Goal: Transaction & Acquisition: Purchase product/service

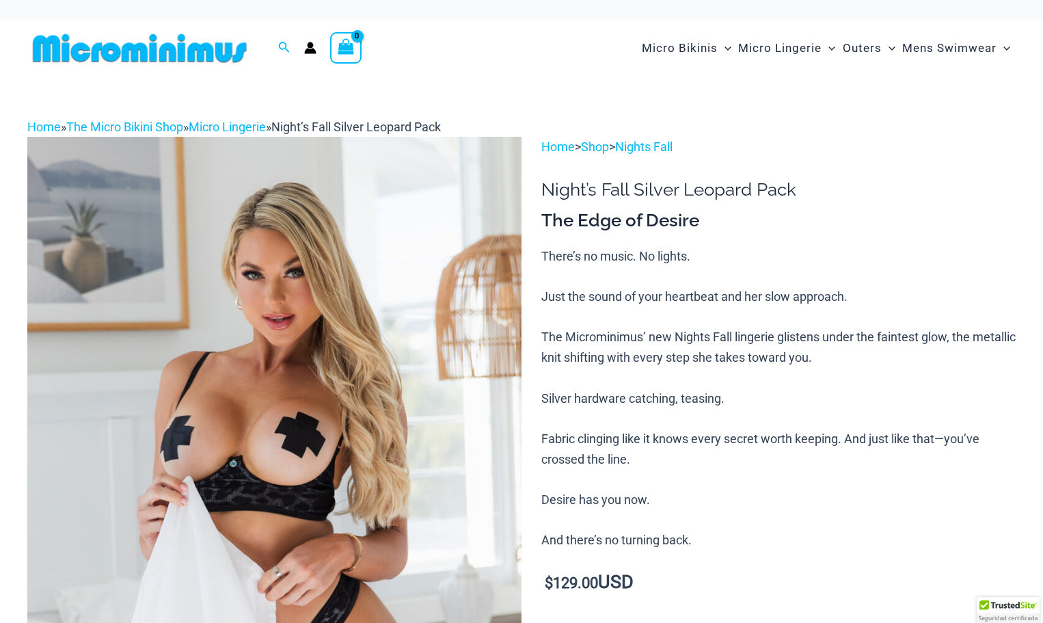
click at [123, 52] on img at bounding box center [139, 48] width 225 height 31
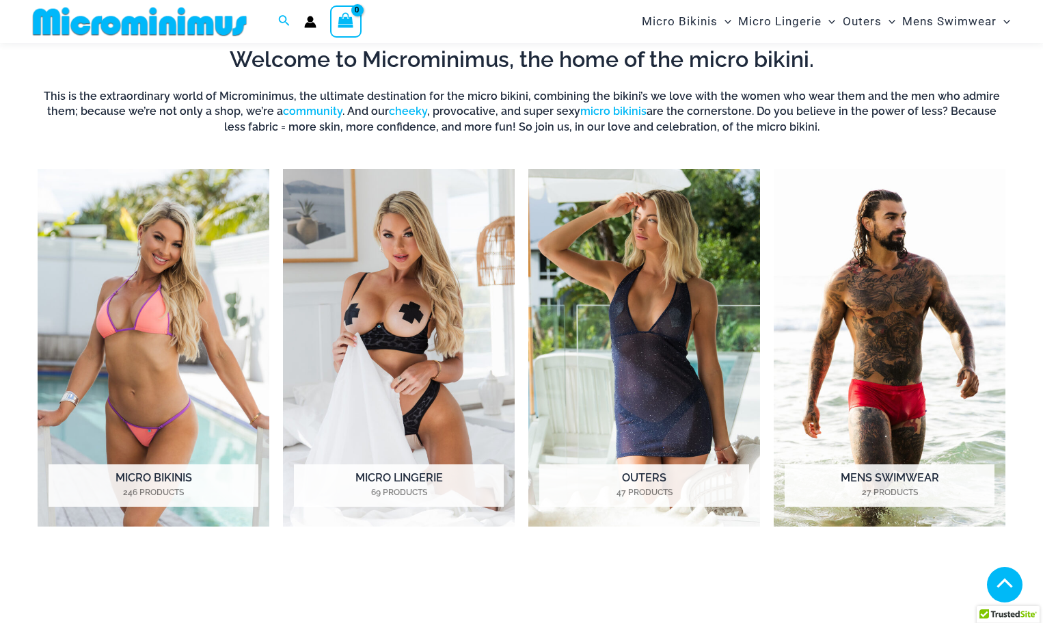
scroll to position [603, 0]
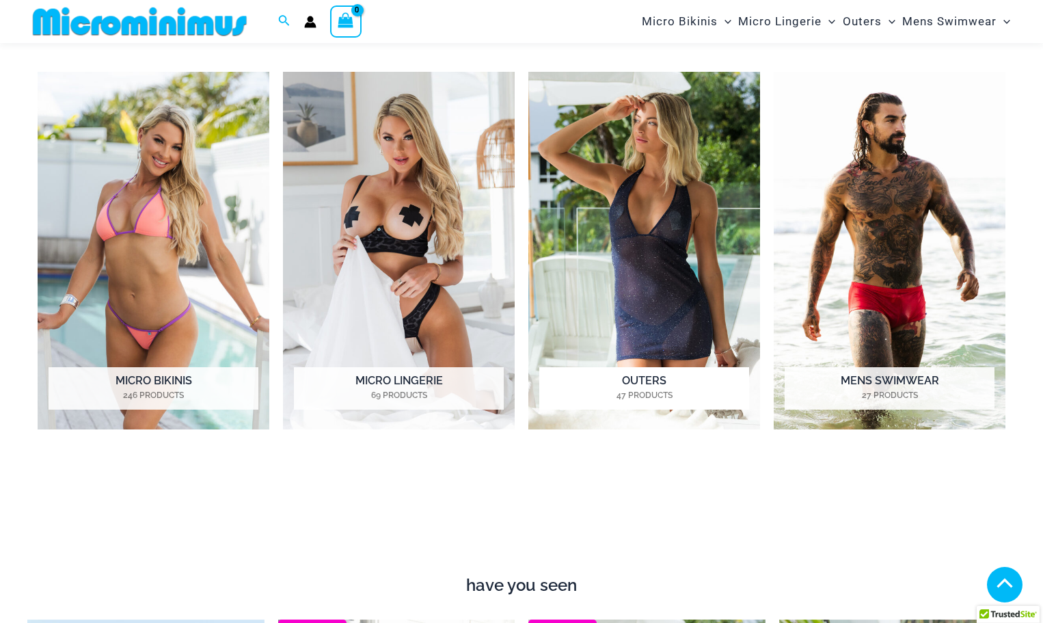
click at [670, 260] on img "Visit product category Outers" at bounding box center [644, 250] width 232 height 357
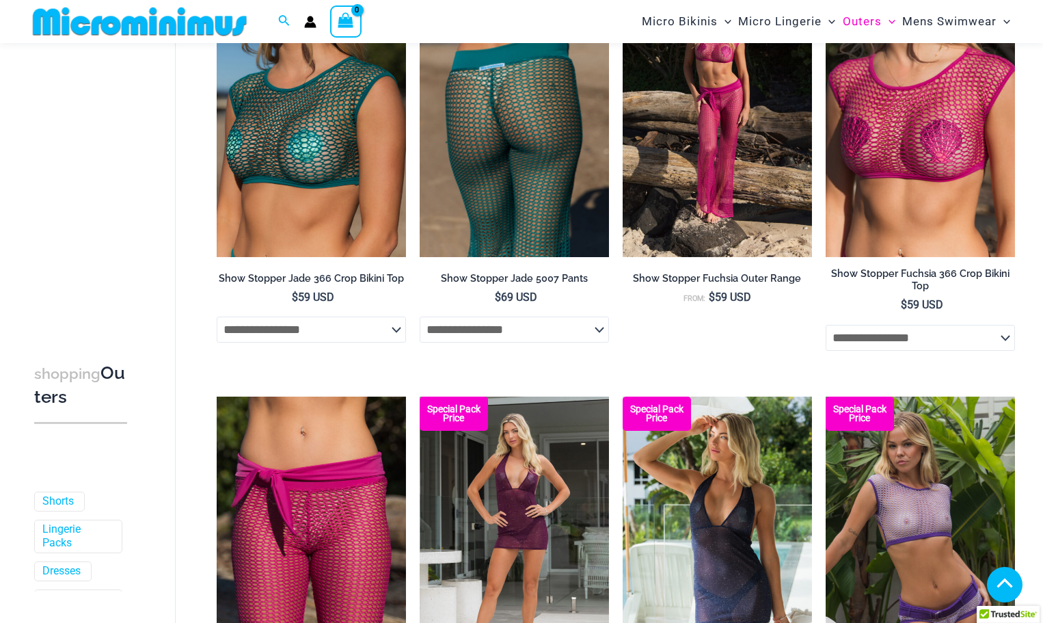
scroll to position [876, 0]
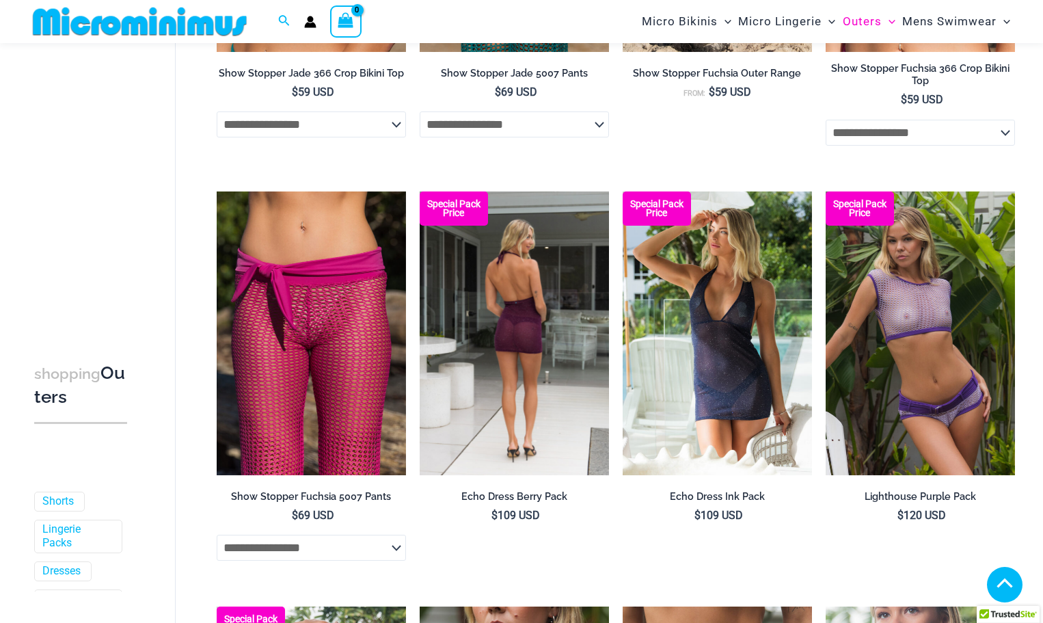
click at [523, 331] on img at bounding box center [514, 333] width 189 height 284
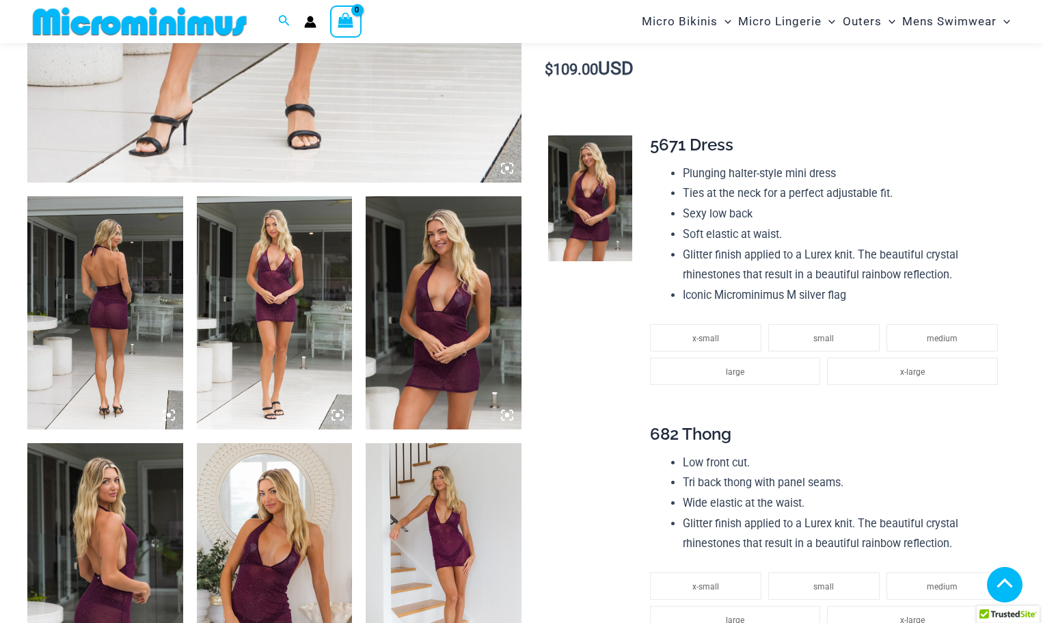
scroll to position [670, 0]
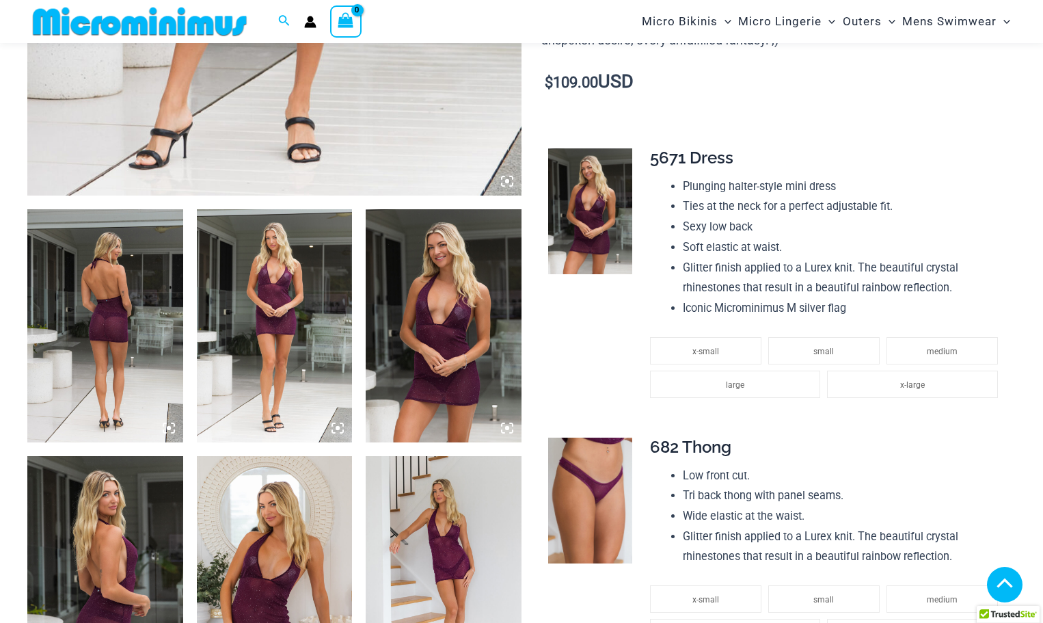
click at [159, 319] on img at bounding box center [105, 325] width 156 height 233
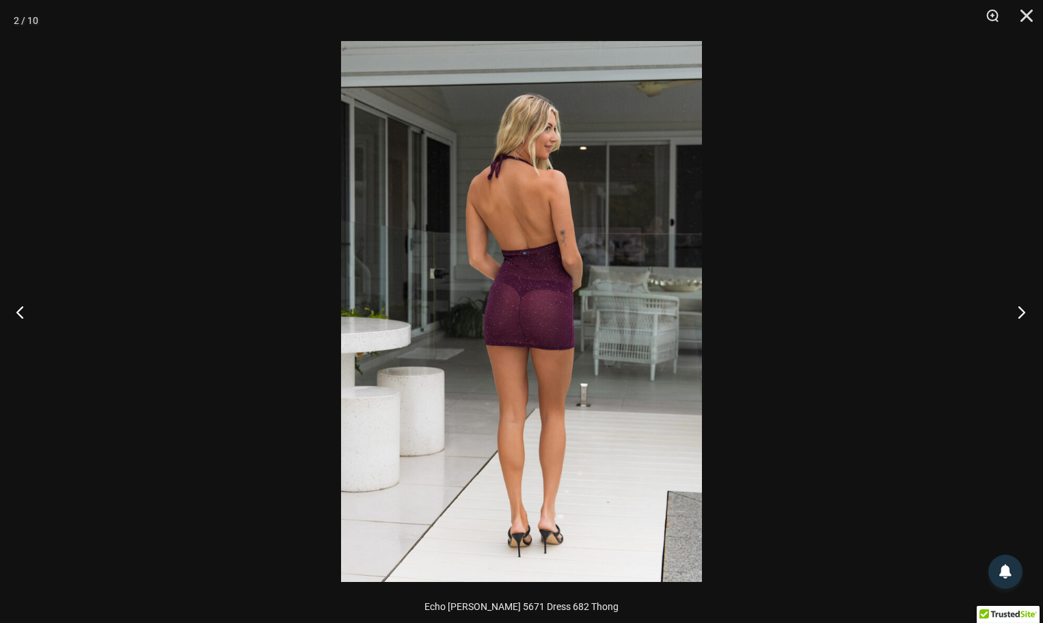
click at [1022, 308] on button "Next" at bounding box center [1017, 311] width 51 height 68
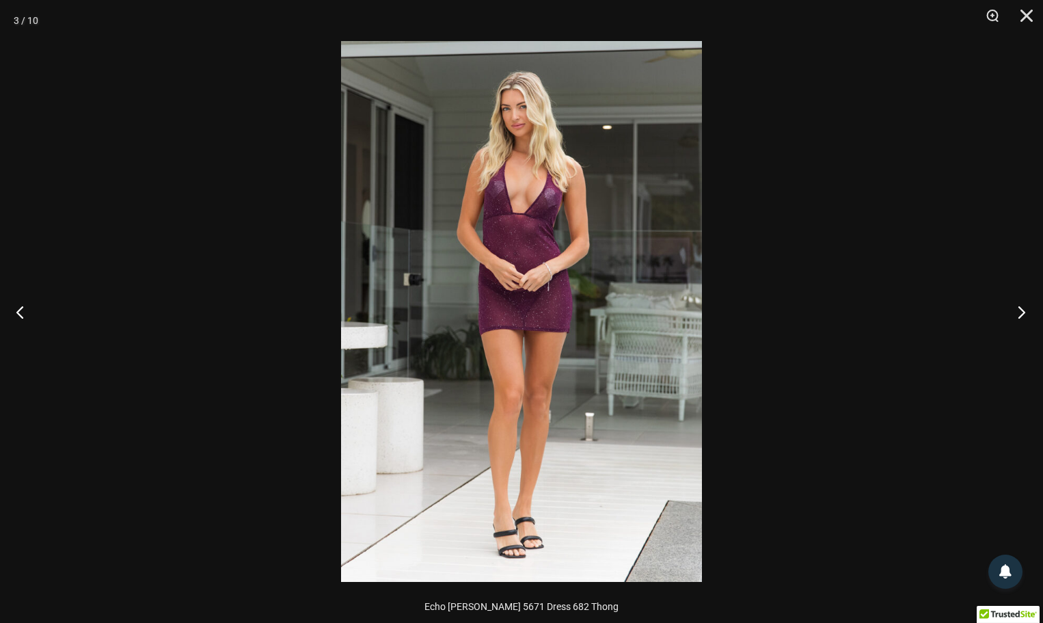
click at [1022, 308] on button "Next" at bounding box center [1017, 311] width 51 height 68
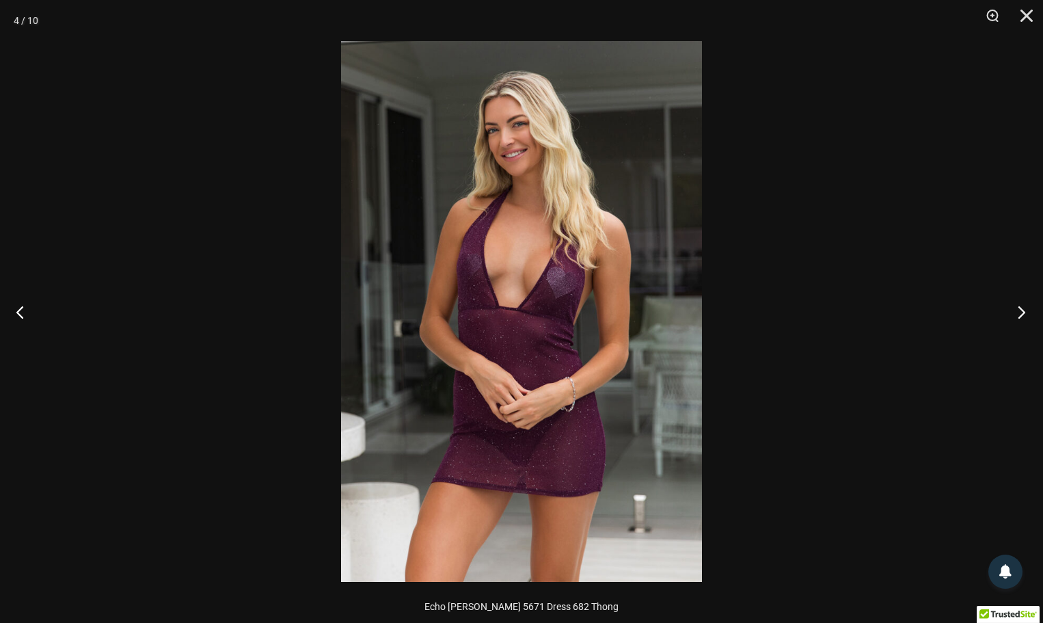
click at [1022, 308] on button "Next" at bounding box center [1017, 311] width 51 height 68
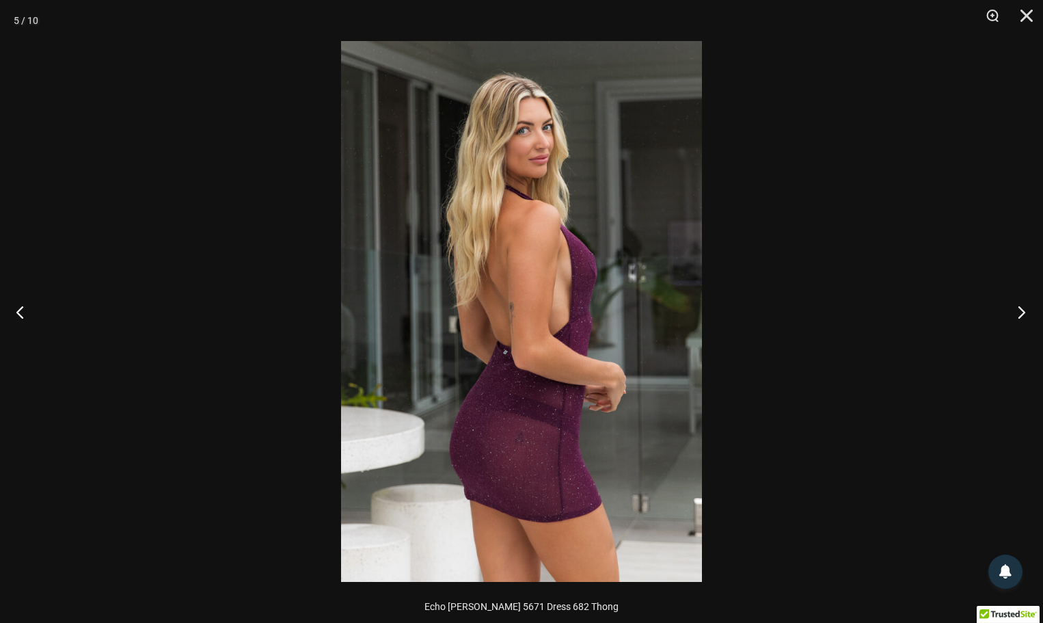
click at [1022, 308] on button "Next" at bounding box center [1017, 311] width 51 height 68
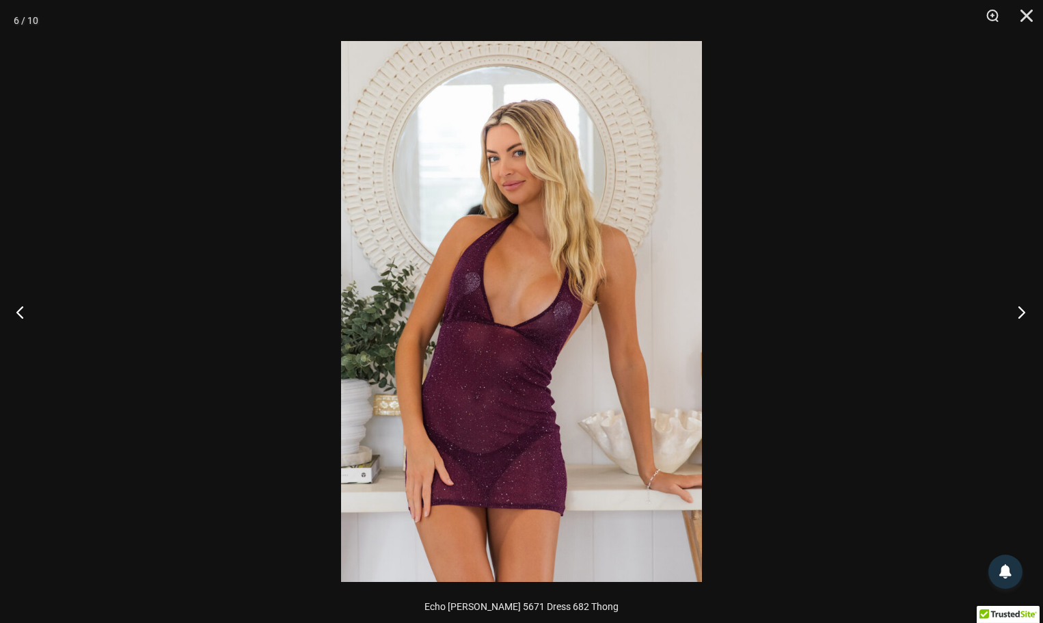
click at [1022, 308] on button "Next" at bounding box center [1017, 311] width 51 height 68
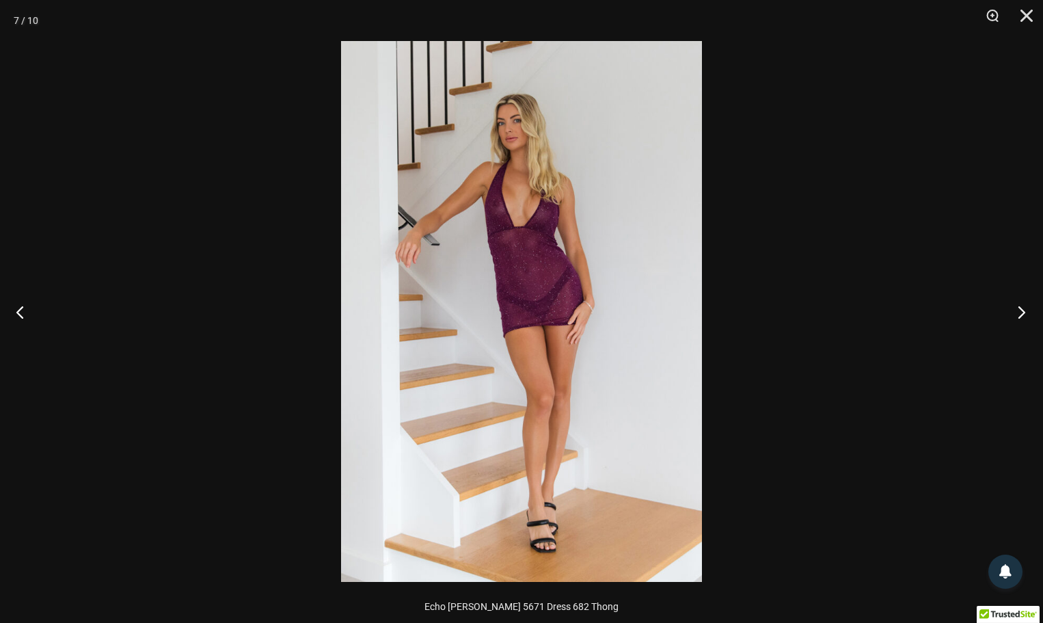
click at [1022, 308] on button "Next" at bounding box center [1017, 311] width 51 height 68
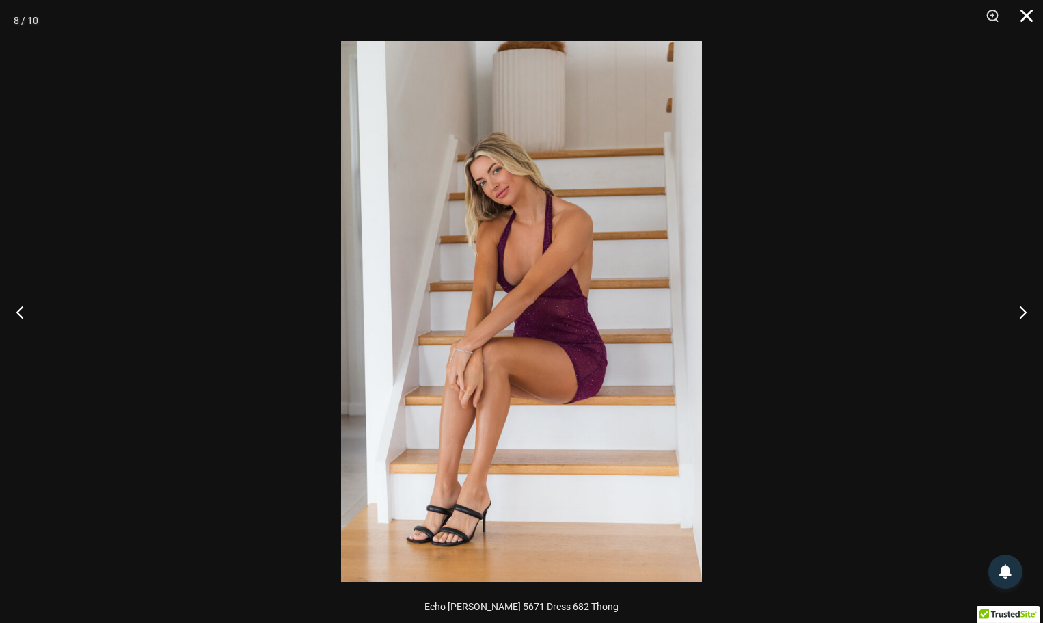
click at [1033, 12] on button "Close" at bounding box center [1022, 20] width 34 height 41
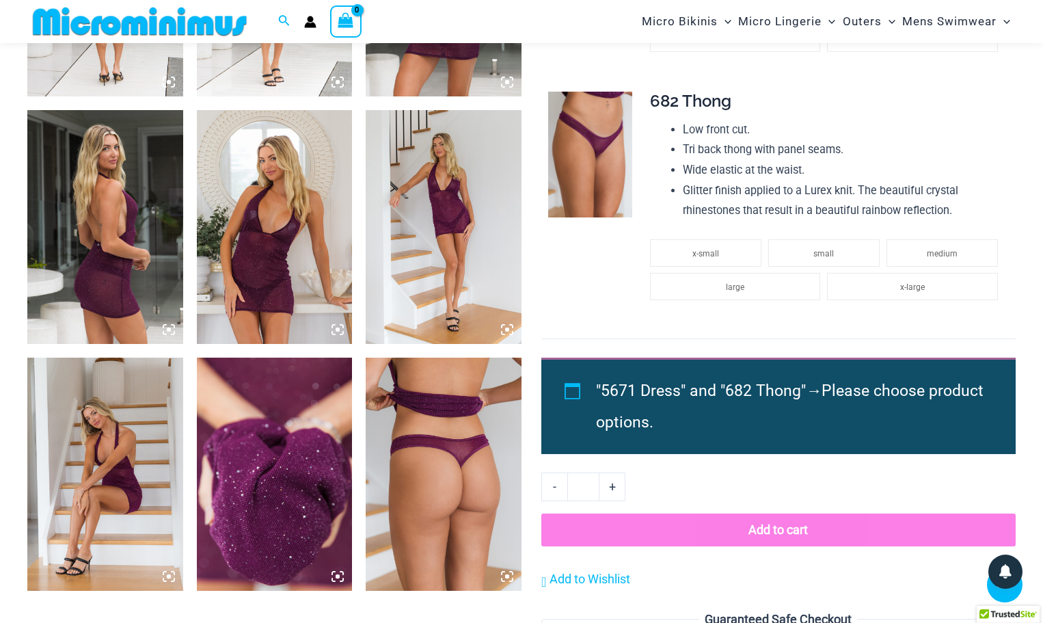
scroll to position [875, 0]
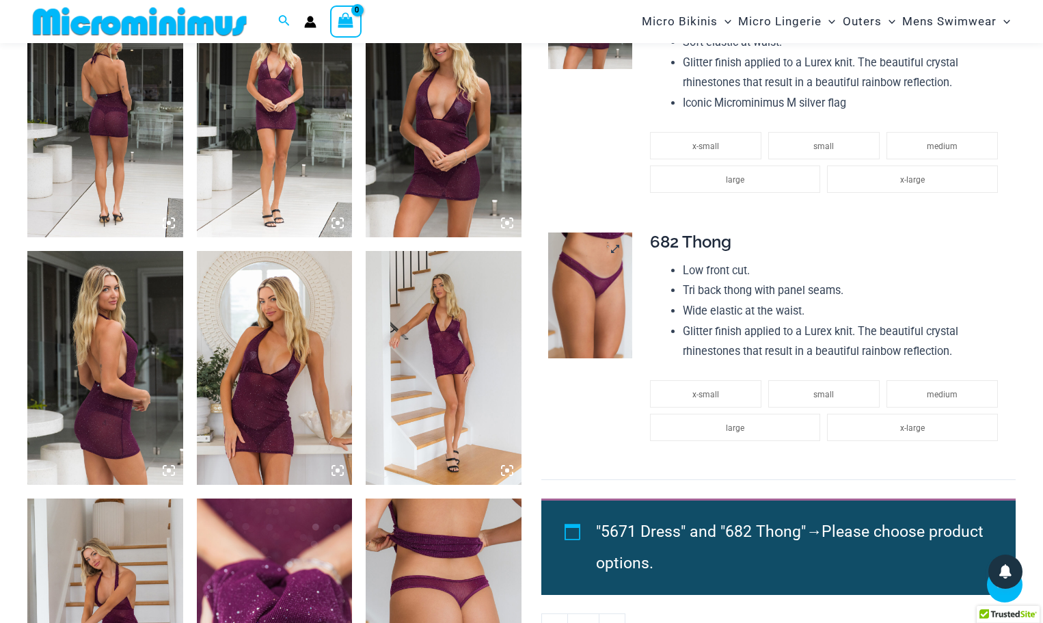
click at [587, 277] on img at bounding box center [590, 295] width 84 height 126
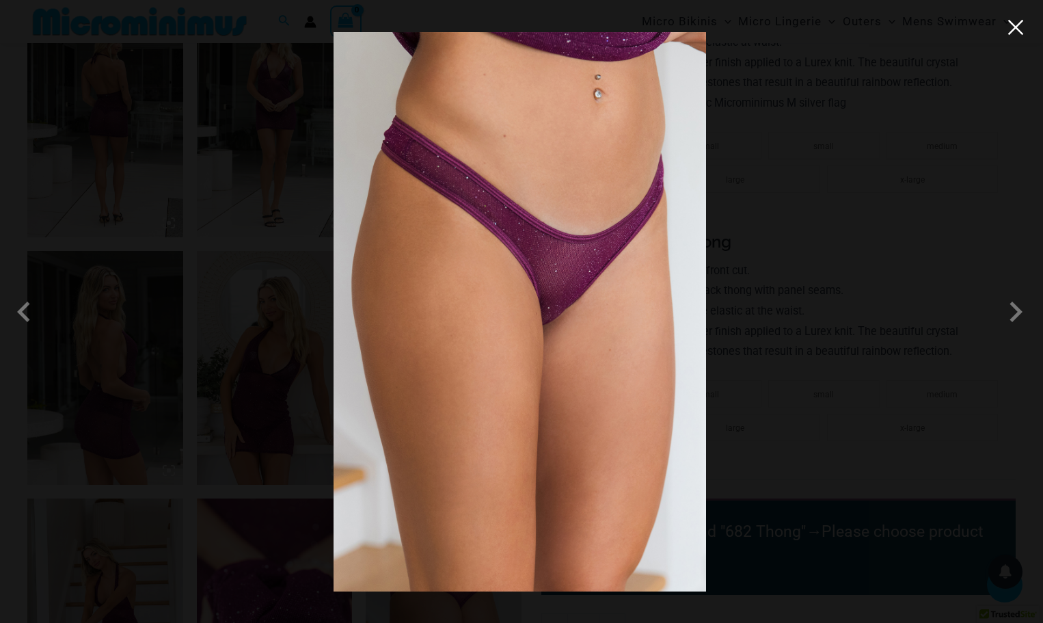
click at [1022, 29] on button "Close" at bounding box center [1015, 27] width 21 height 21
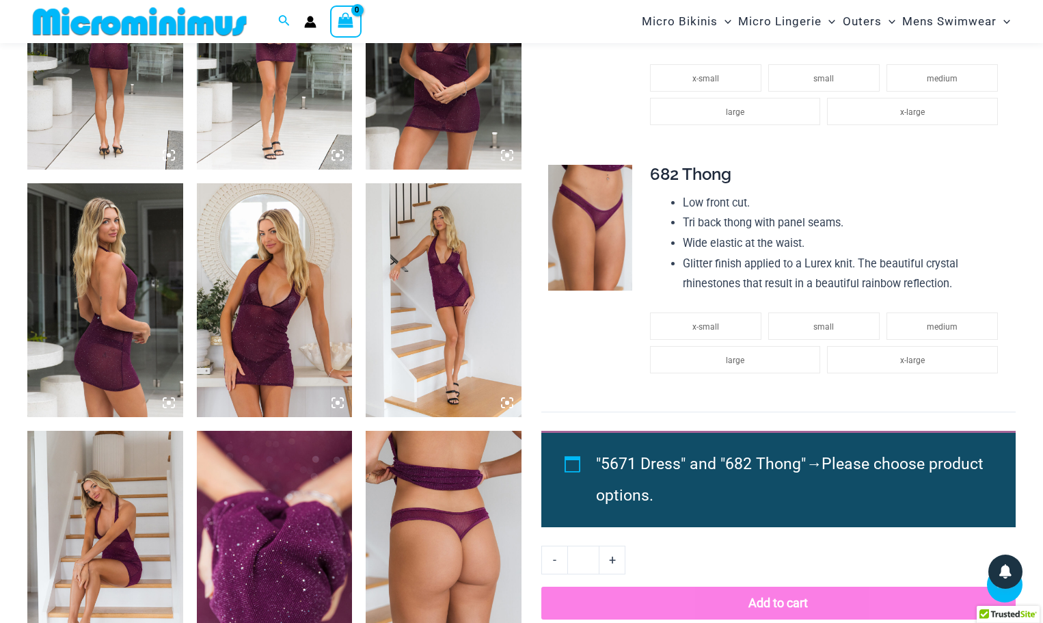
scroll to position [1080, 0]
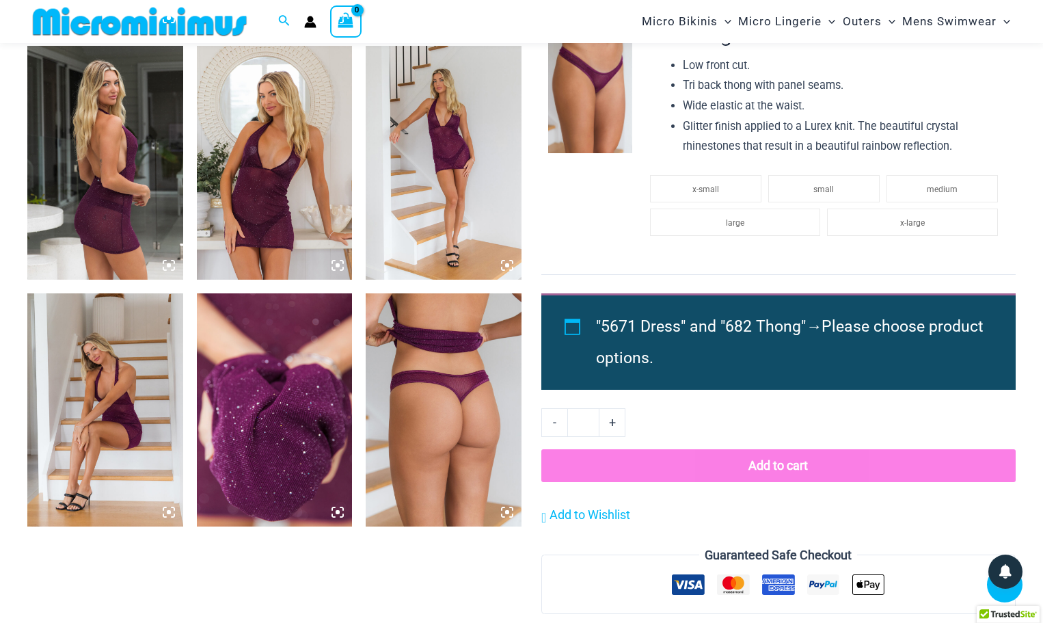
click at [442, 370] on img at bounding box center [444, 409] width 156 height 233
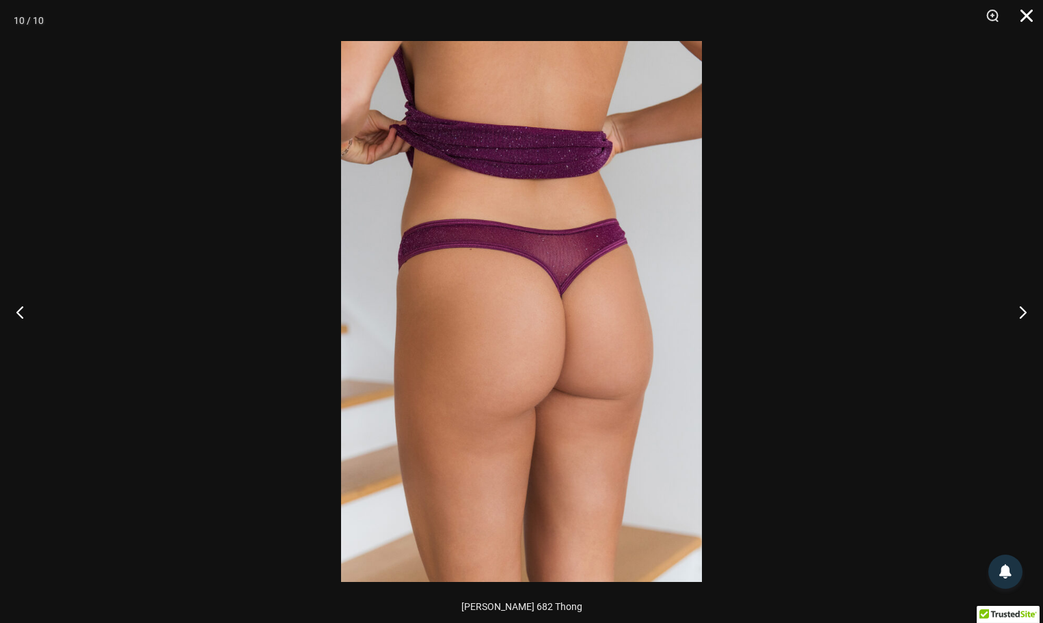
click at [1031, 14] on button "Close" at bounding box center [1022, 20] width 34 height 41
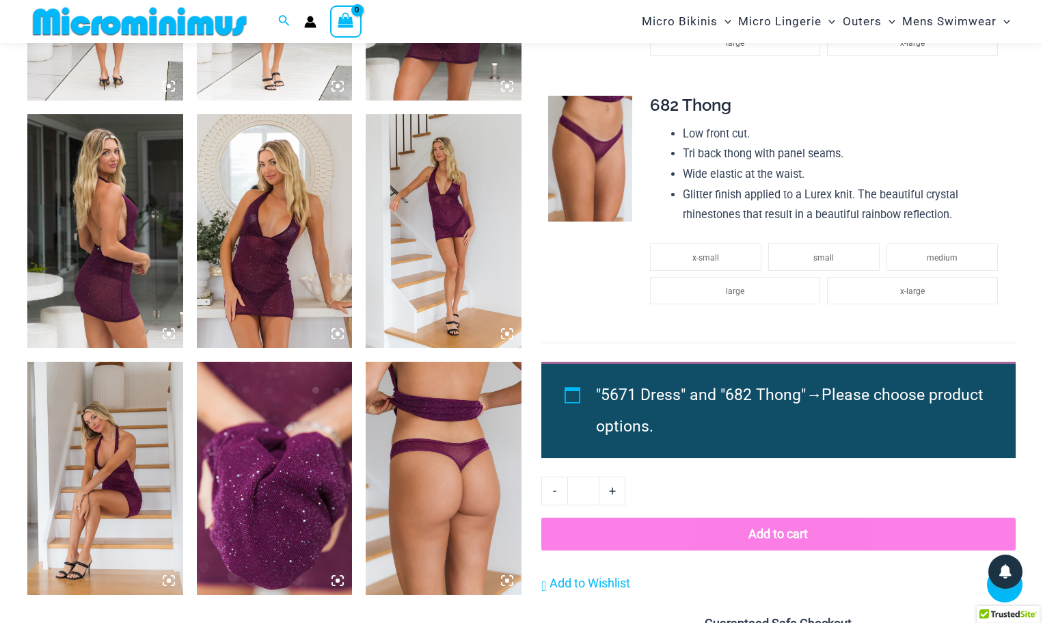
scroll to position [807, 0]
